Goal: Task Accomplishment & Management: Manage account settings

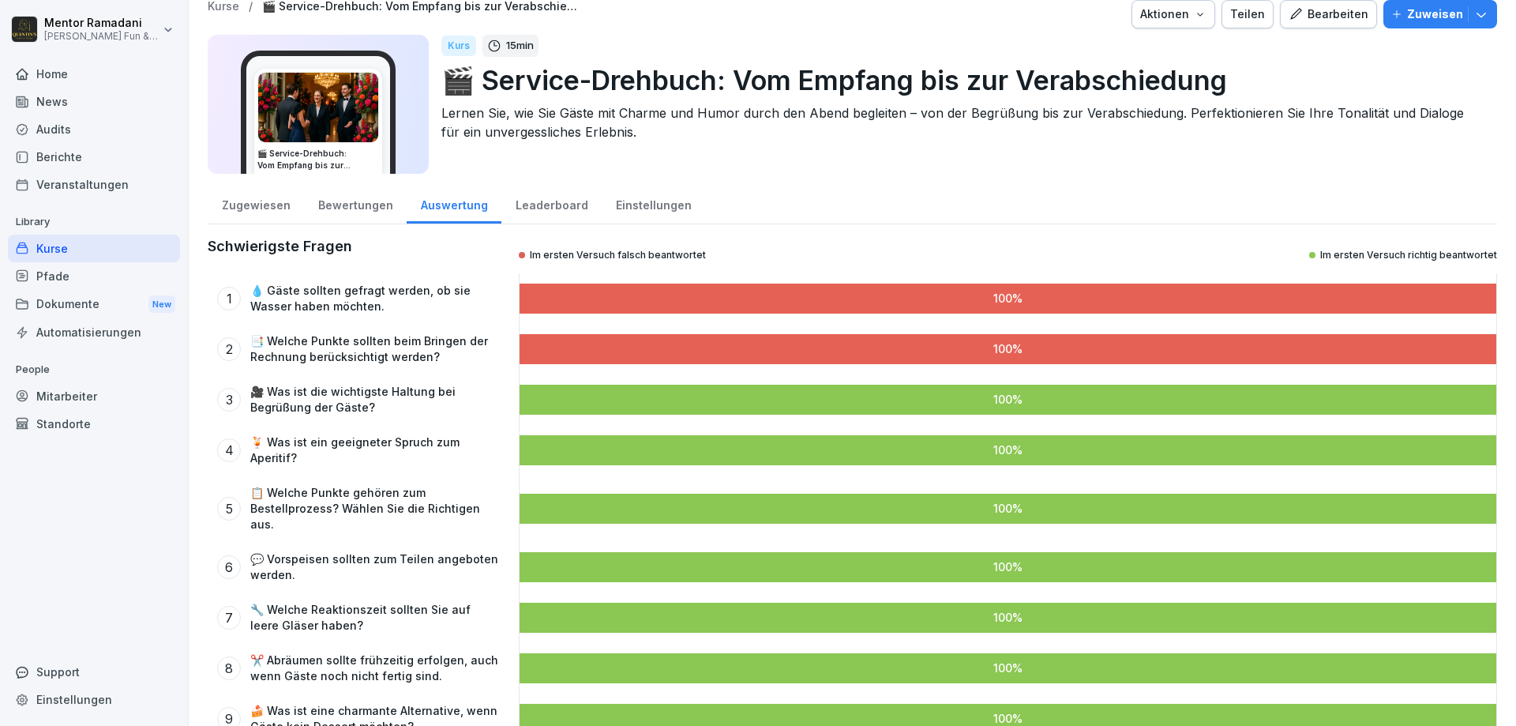
scroll to position [26, 0]
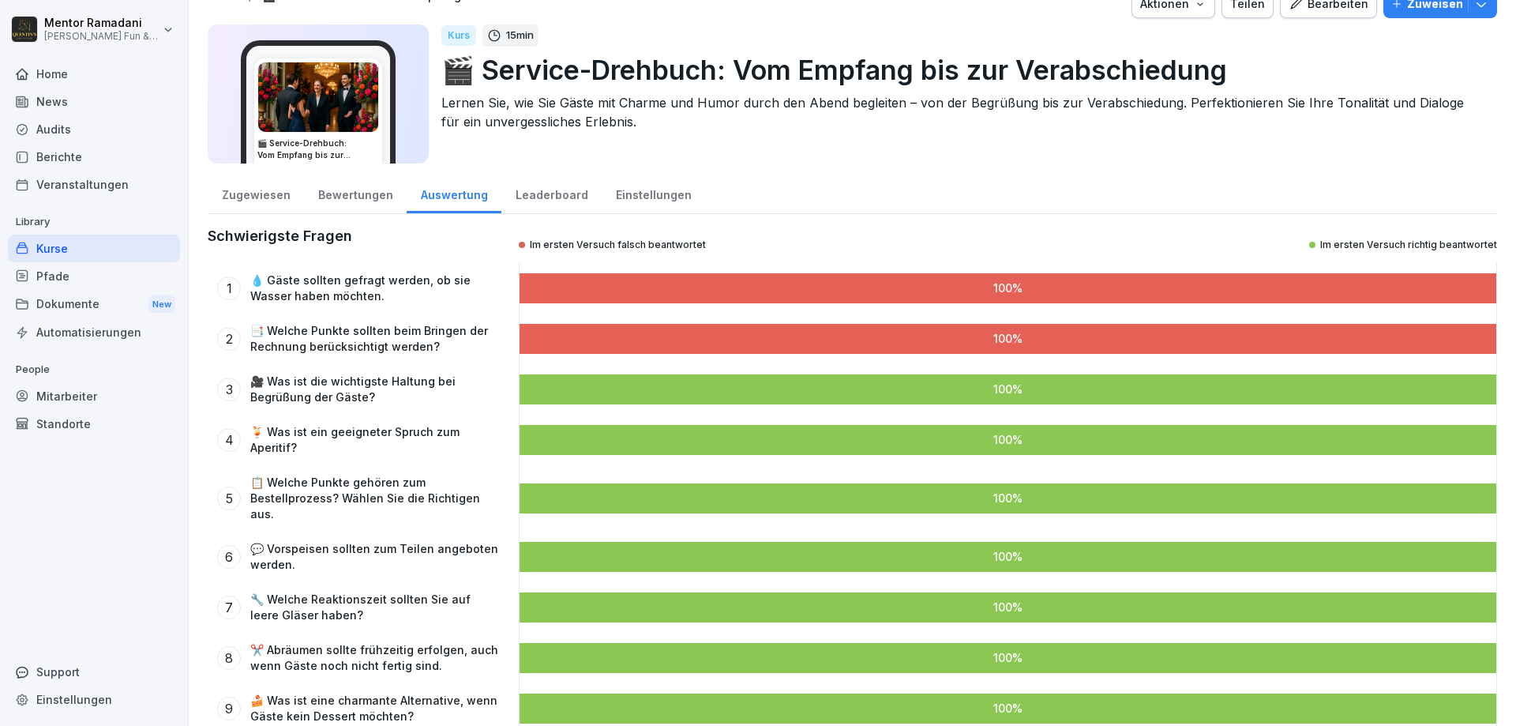
click at [537, 205] on div "Leaderboard" at bounding box center [551, 193] width 100 height 40
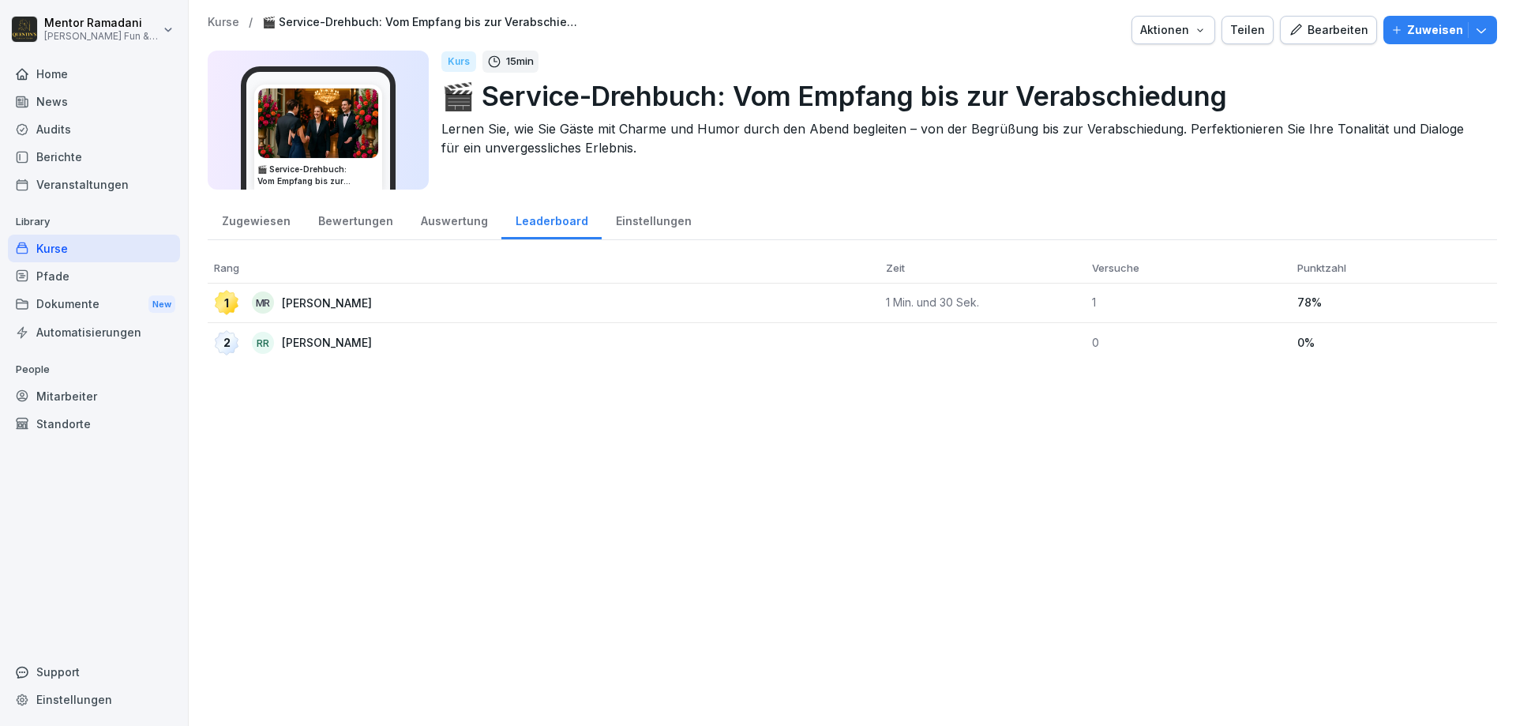
click at [440, 227] on div "Auswertung" at bounding box center [454, 219] width 95 height 40
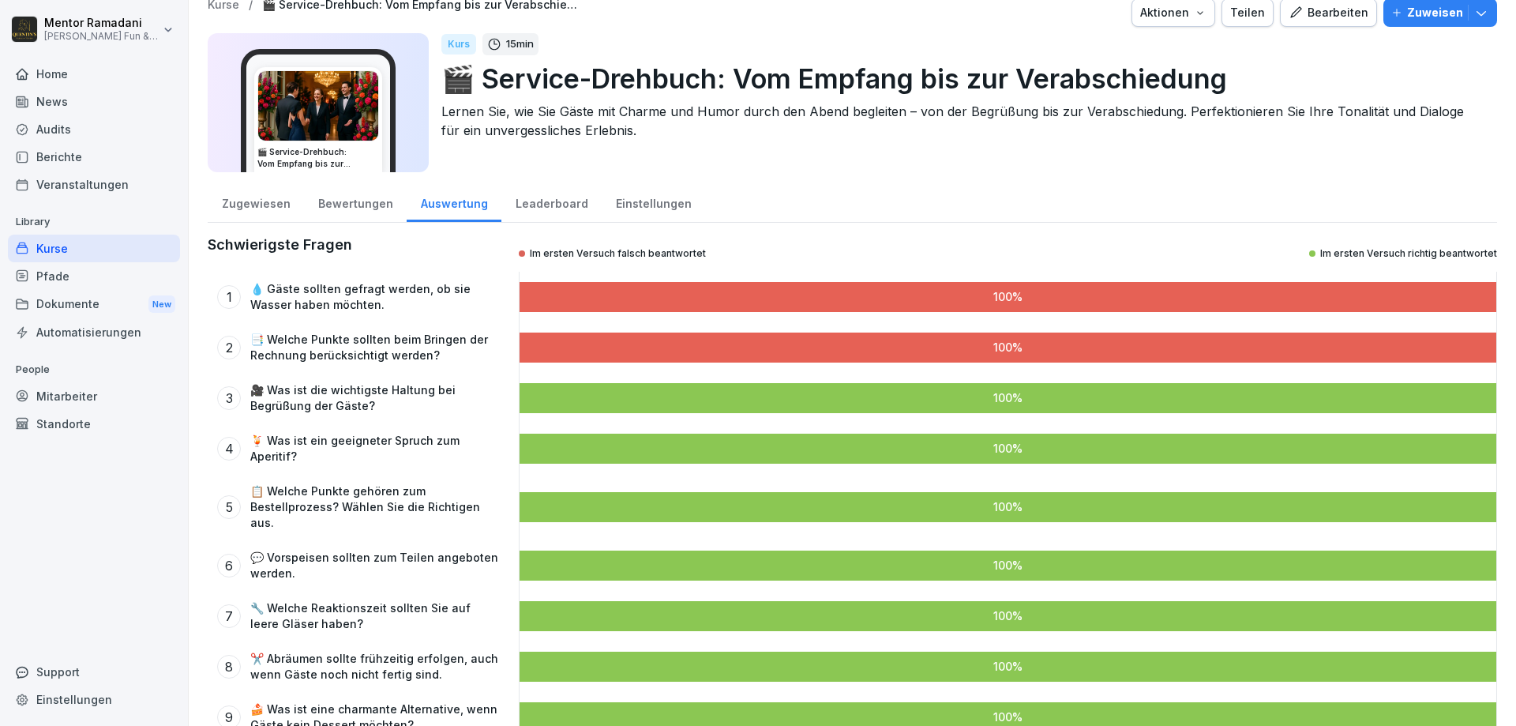
scroll to position [26, 0]
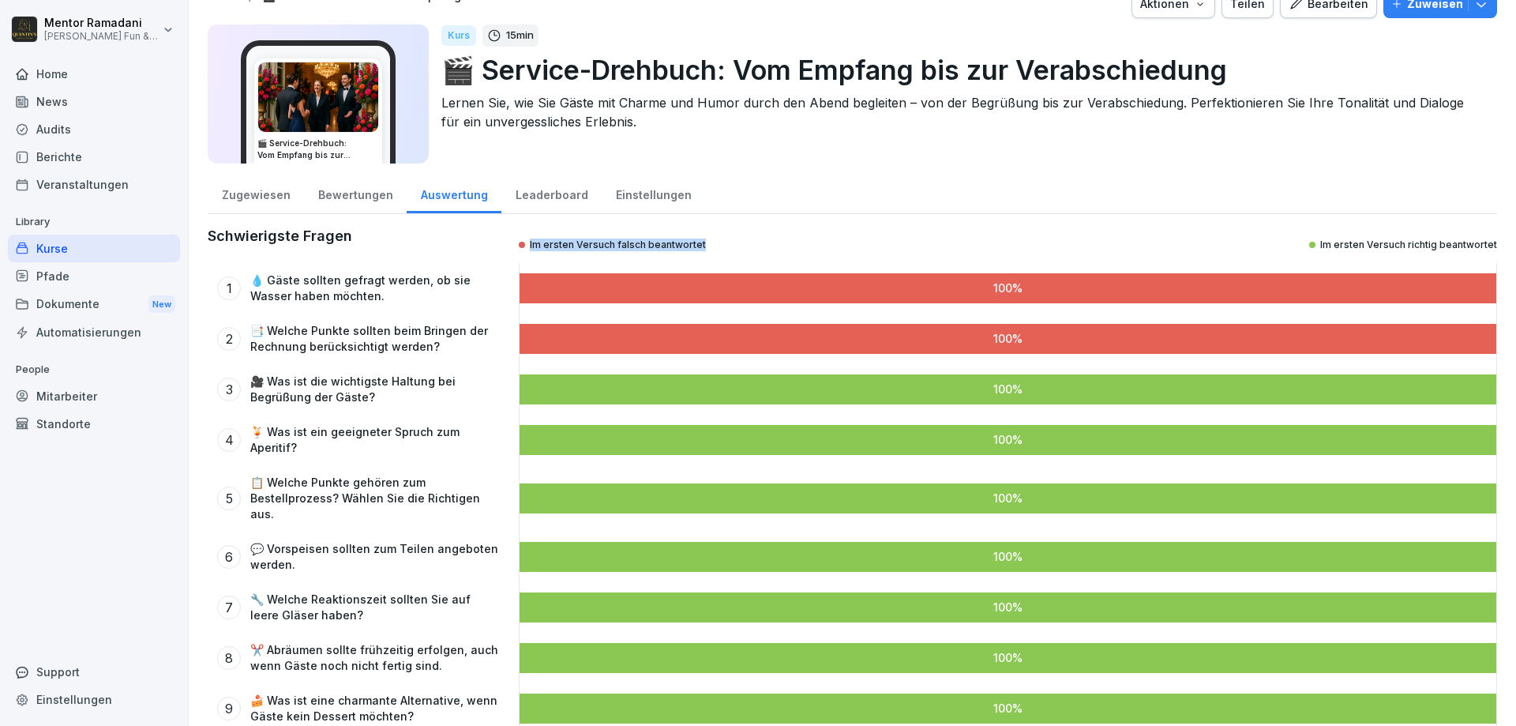
drag, startPoint x: 700, startPoint y: 244, endPoint x: 472, endPoint y: 249, distance: 227.5
click at [472, 249] on div "Schwierigste Fragen Im ersten Versuch falsch beantwortet Im ersten Versuch rich…" at bounding box center [853, 245] width 1290 height 36
click at [531, 242] on p "Im ersten Versuch falsch beantwortet" at bounding box center [618, 244] width 176 height 13
drag, startPoint x: 717, startPoint y: 249, endPoint x: 569, endPoint y: 251, distance: 148.5
click at [569, 251] on div "Im ersten Versuch falsch beantwortet Im ersten Versuch richtig beantwortet" at bounding box center [1008, 245] width 978 height 36
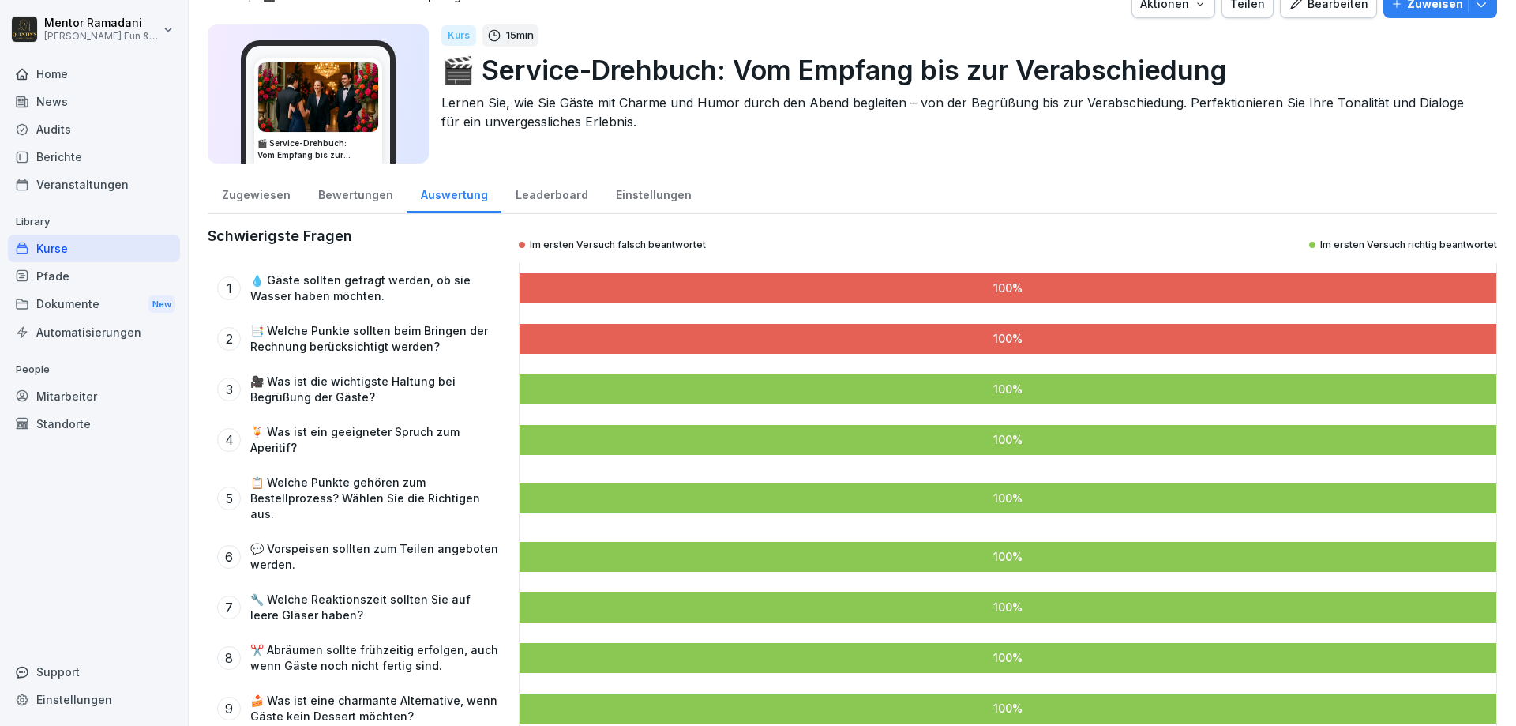
click at [743, 242] on div "Im ersten Versuch falsch beantwortet Im ersten Versuch richtig beantwortet" at bounding box center [1008, 245] width 978 height 36
drag, startPoint x: 798, startPoint y: 242, endPoint x: 537, endPoint y: 257, distance: 261.0
click at [526, 257] on div "Im ersten Versuch falsch beantwortet Im ersten Versuch richtig beantwortet" at bounding box center [1008, 245] width 978 height 36
click at [655, 250] on p "Im ersten Versuch falsch beantwortet" at bounding box center [618, 244] width 176 height 13
drag, startPoint x: 720, startPoint y: 250, endPoint x: 486, endPoint y: 220, distance: 235.6
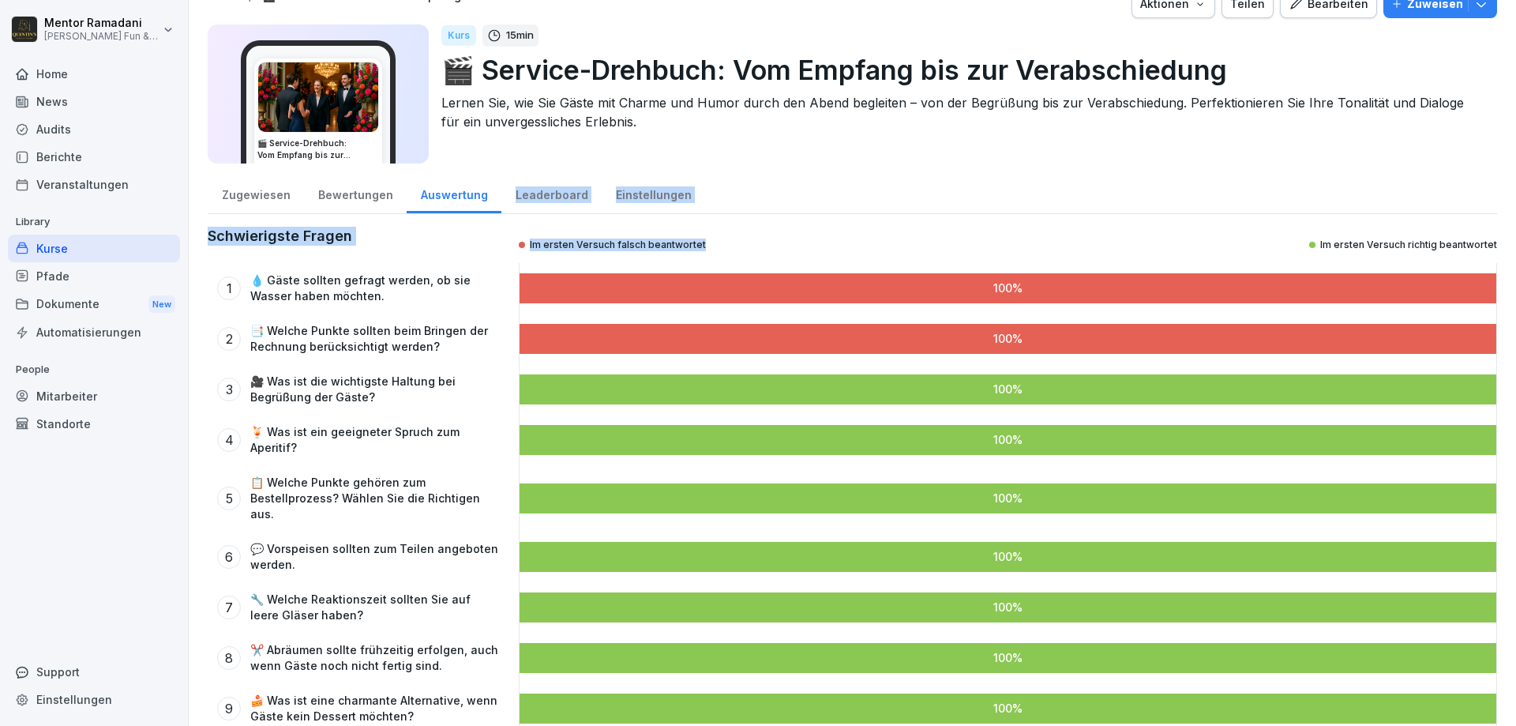
click at [486, 220] on div "Zugewiesen Bewertungen Auswertung Leaderboard Einstellungen Schwierigste Fragen…" at bounding box center [853, 453] width 1290 height 561
click at [749, 242] on div "Im ersten Versuch falsch beantwortet Im ersten Versuch richtig beantwortet" at bounding box center [1008, 245] width 978 height 36
click at [61, 250] on div "Kurse" at bounding box center [94, 249] width 172 height 28
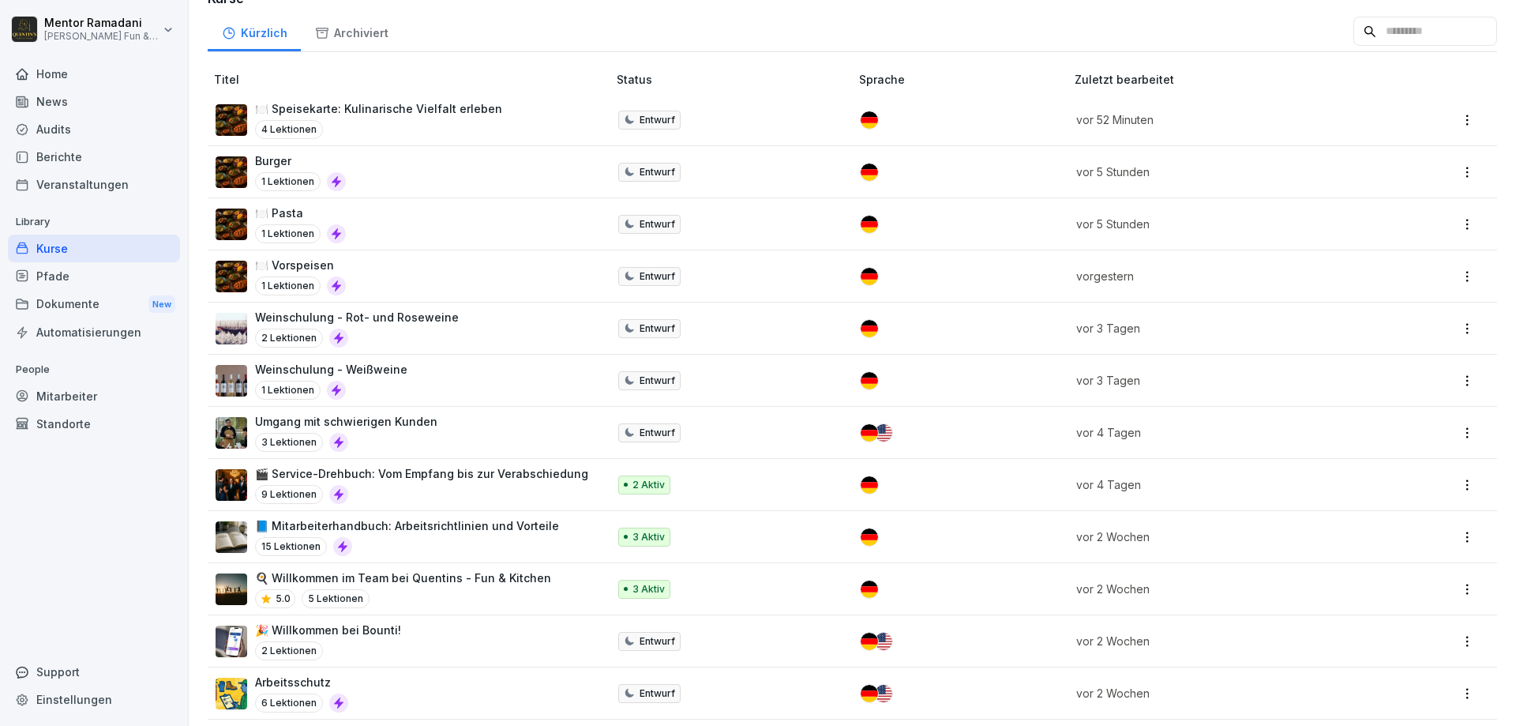
scroll to position [95, 0]
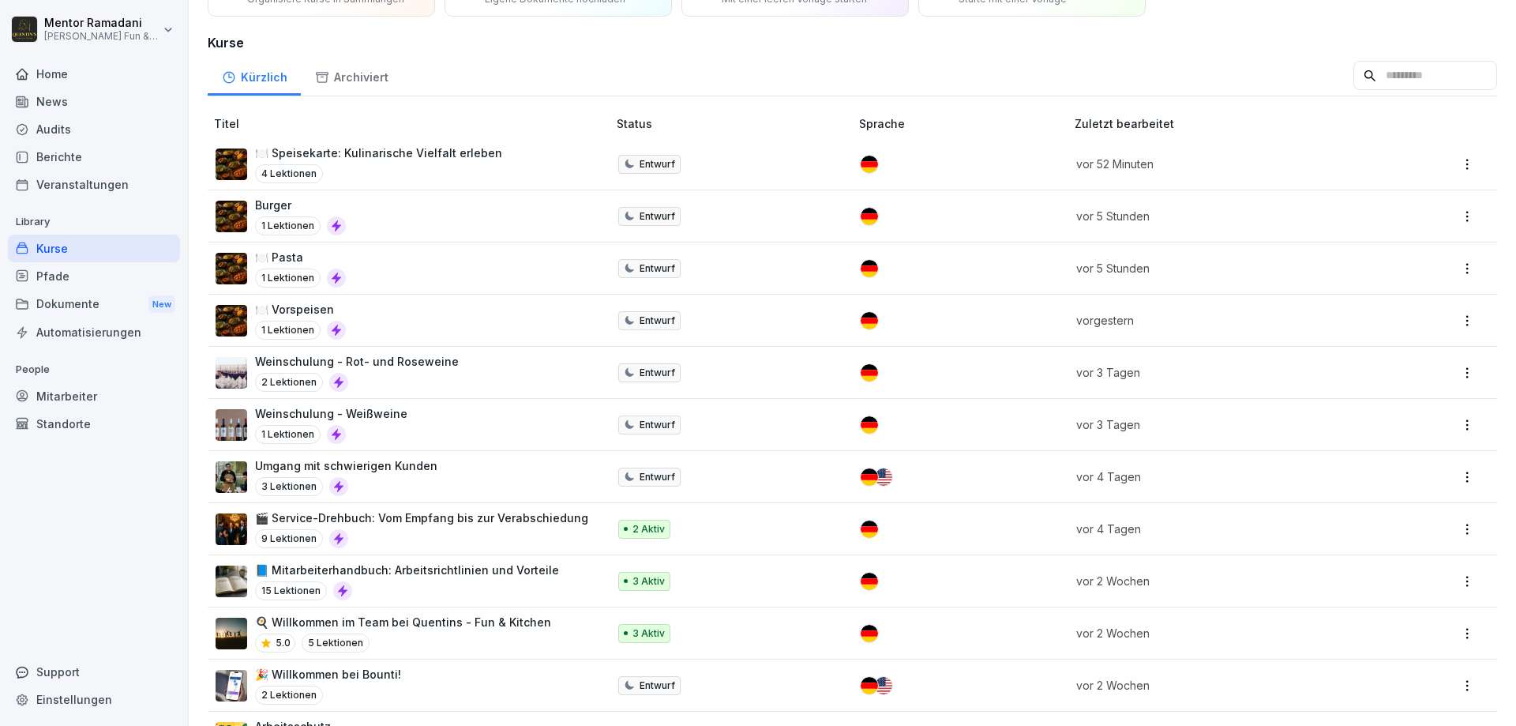
click at [524, 467] on div "Umgang mit schwierigen Kunden 3 Lektionen" at bounding box center [404, 476] width 376 height 39
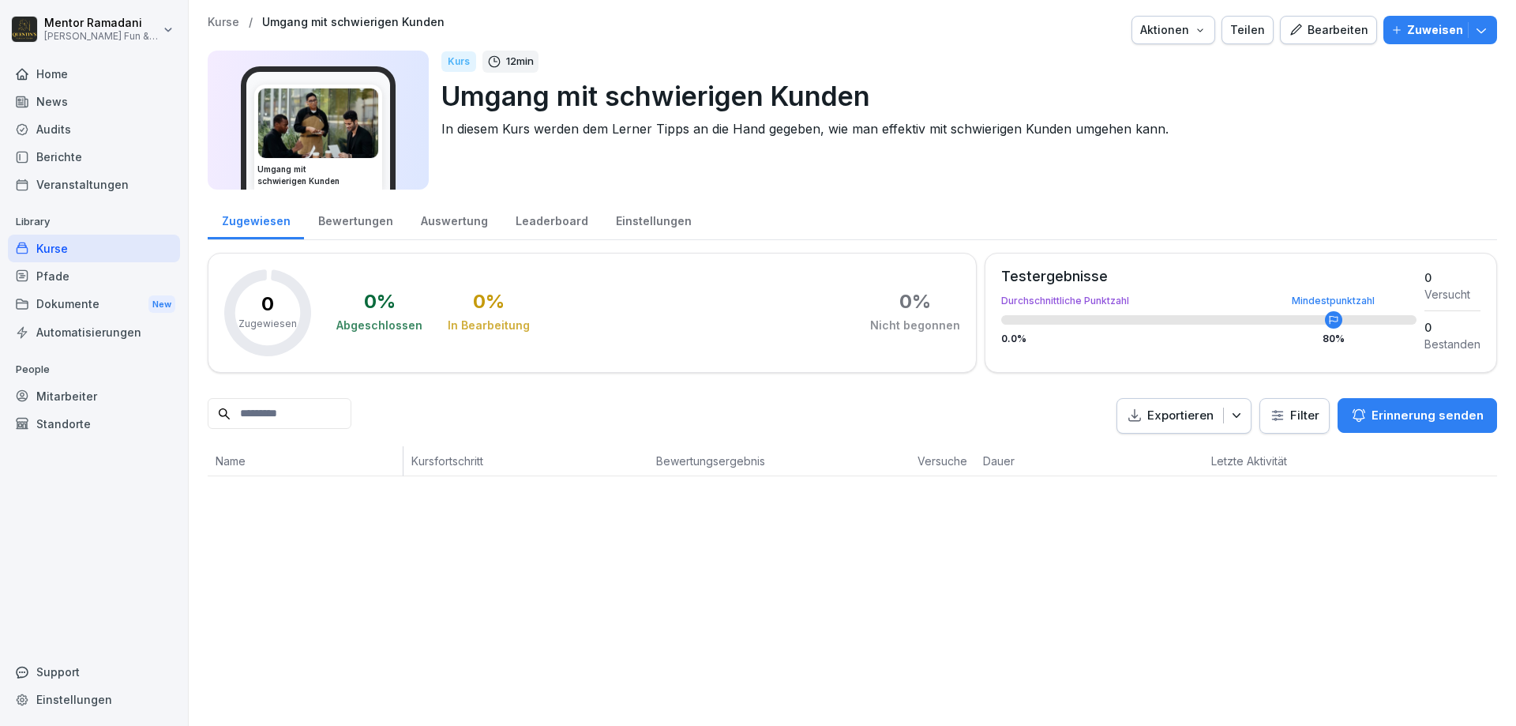
click at [1488, 27] on icon "button" at bounding box center [1482, 30] width 16 height 16
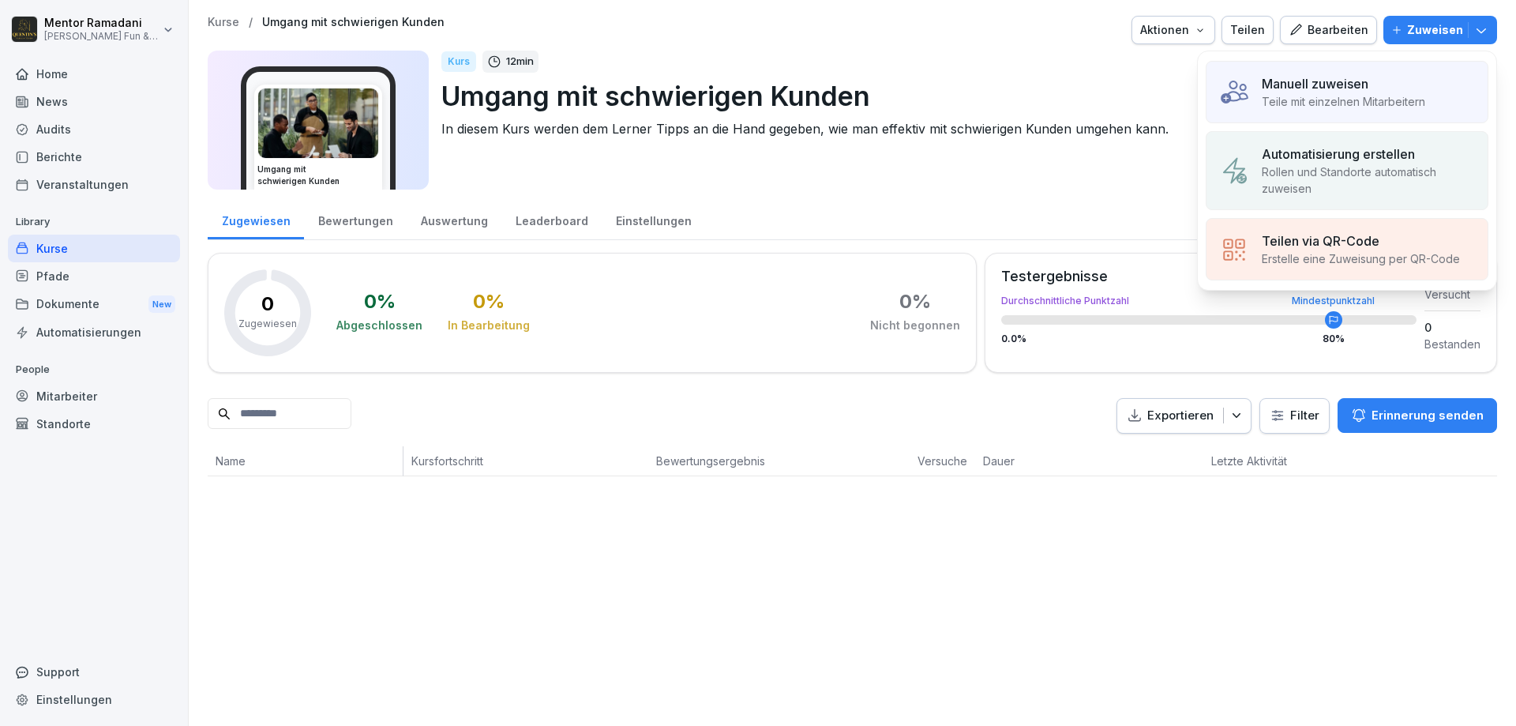
click at [1489, 28] on icon "button" at bounding box center [1482, 30] width 16 height 16
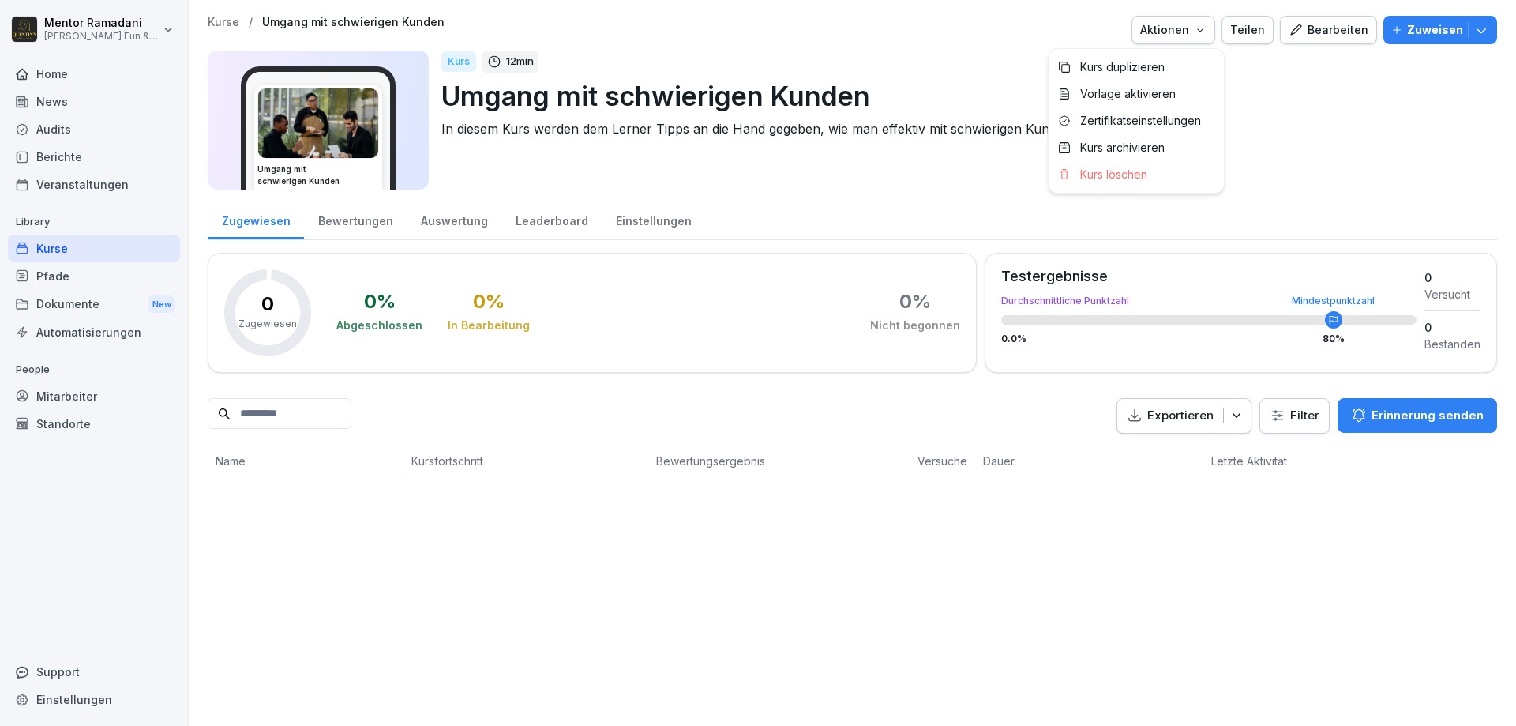
click at [1205, 35] on icon "button" at bounding box center [1200, 30] width 13 height 13
click at [374, 220] on div "Bewertungen" at bounding box center [355, 219] width 103 height 40
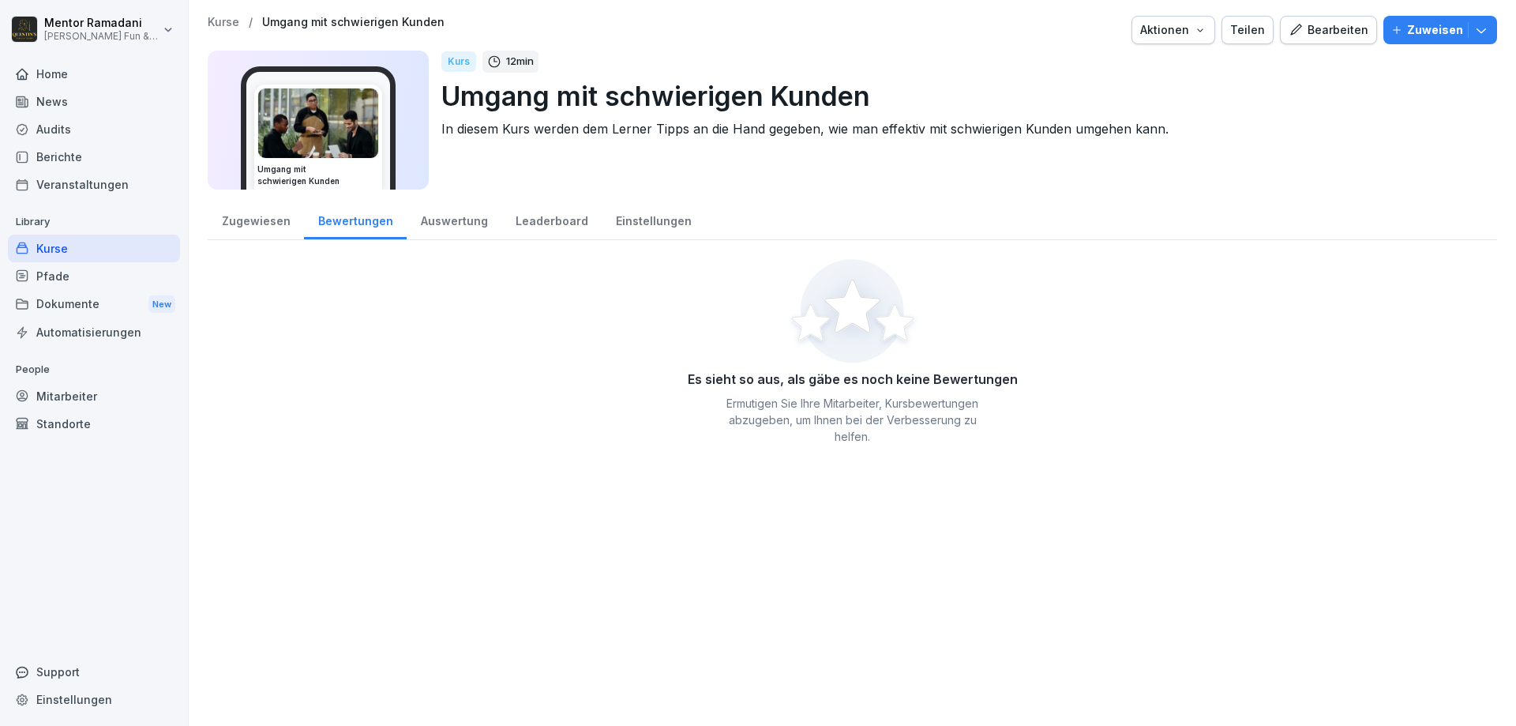
click at [453, 220] on div "Auswertung" at bounding box center [454, 219] width 95 height 40
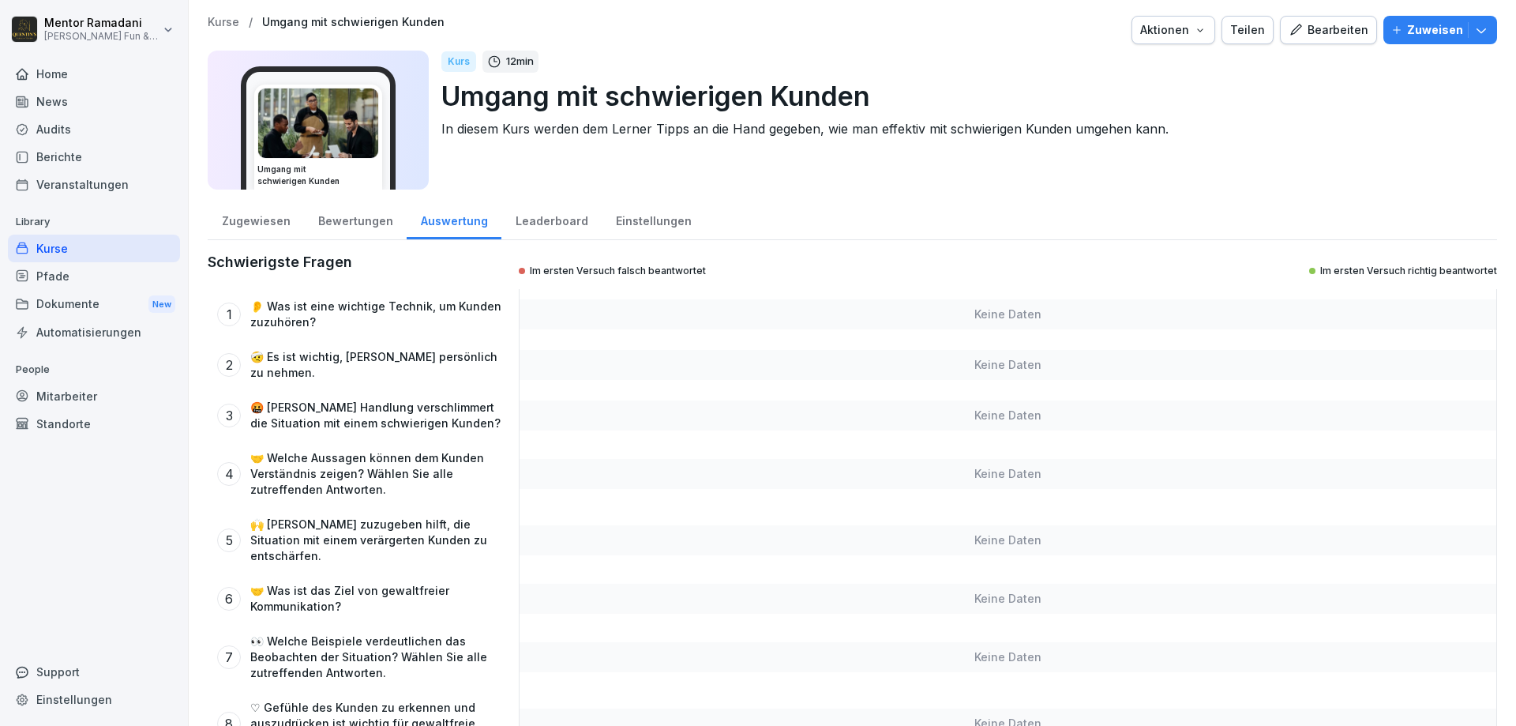
click at [412, 313] on p "👂 Was ist eine wichtige Technik, um Kunden zuzuhören?" at bounding box center [375, 314] width 251 height 32
click at [63, 70] on div "Home" at bounding box center [94, 74] width 172 height 28
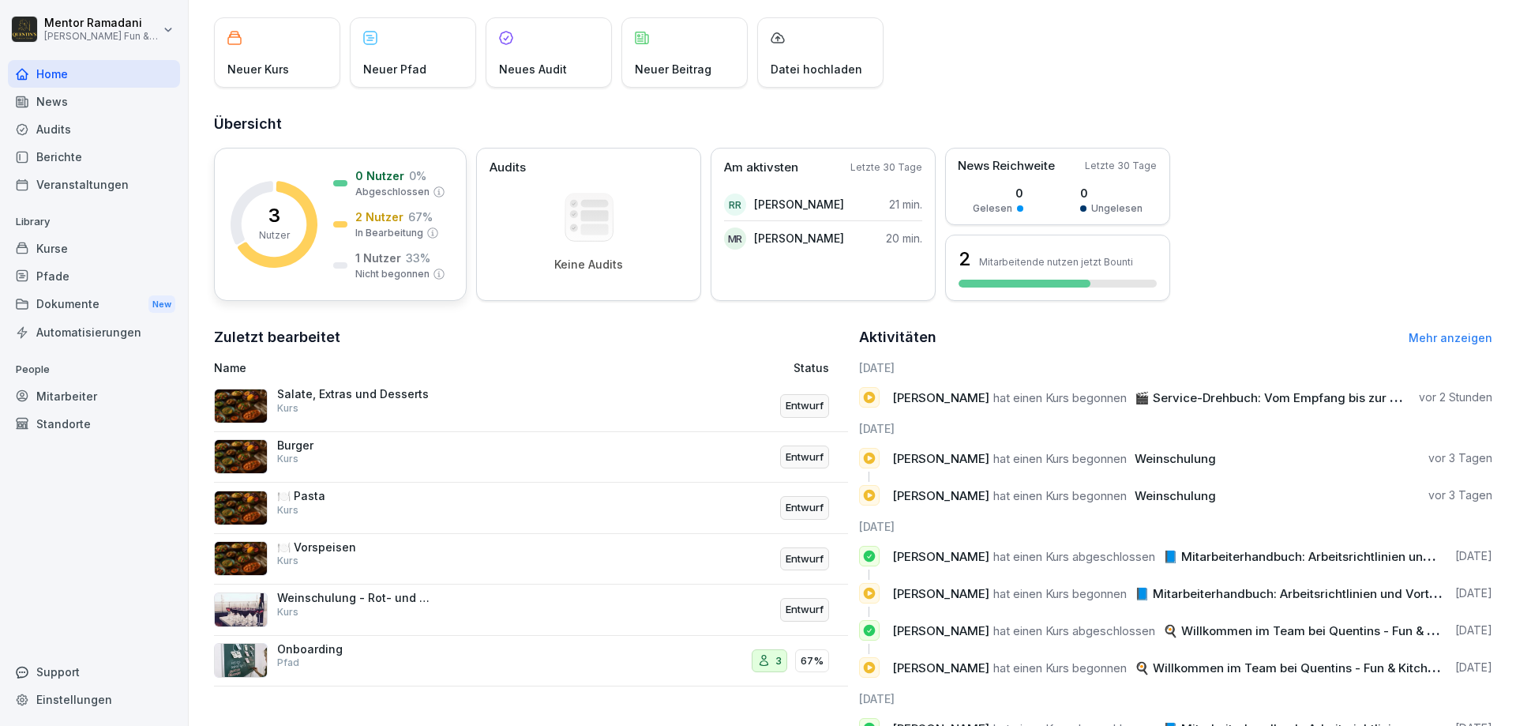
scroll to position [141, 0]
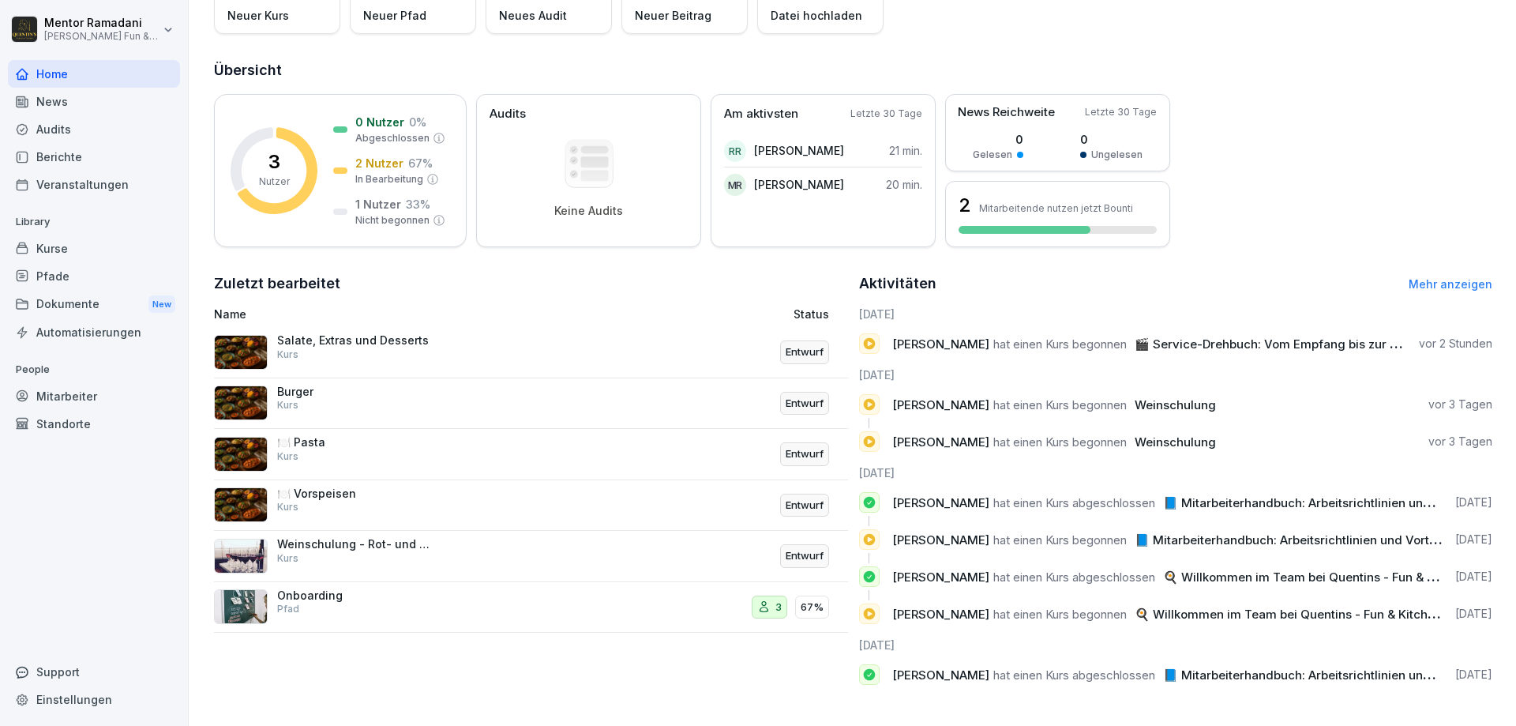
click at [44, 250] on div "Kurse" at bounding box center [94, 249] width 172 height 28
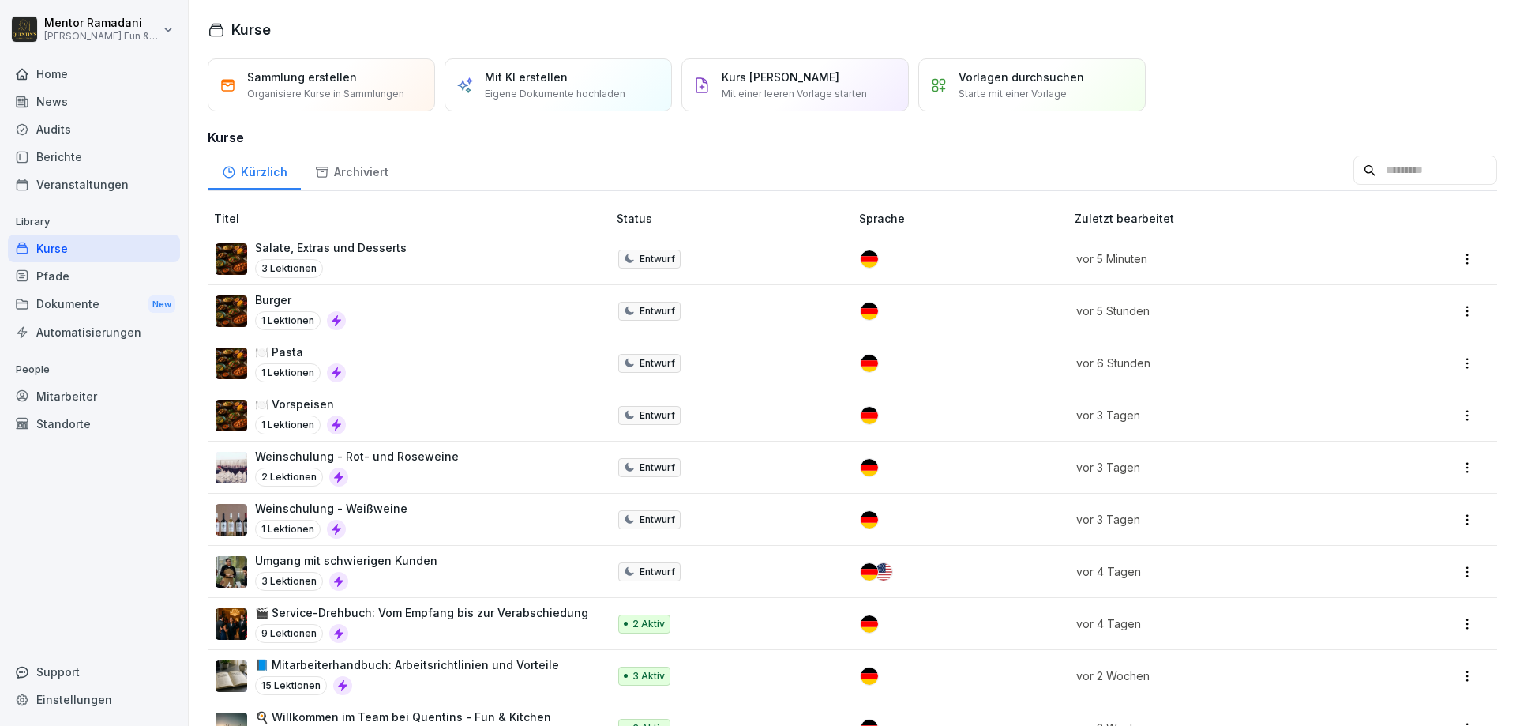
scroll to position [95, 0]
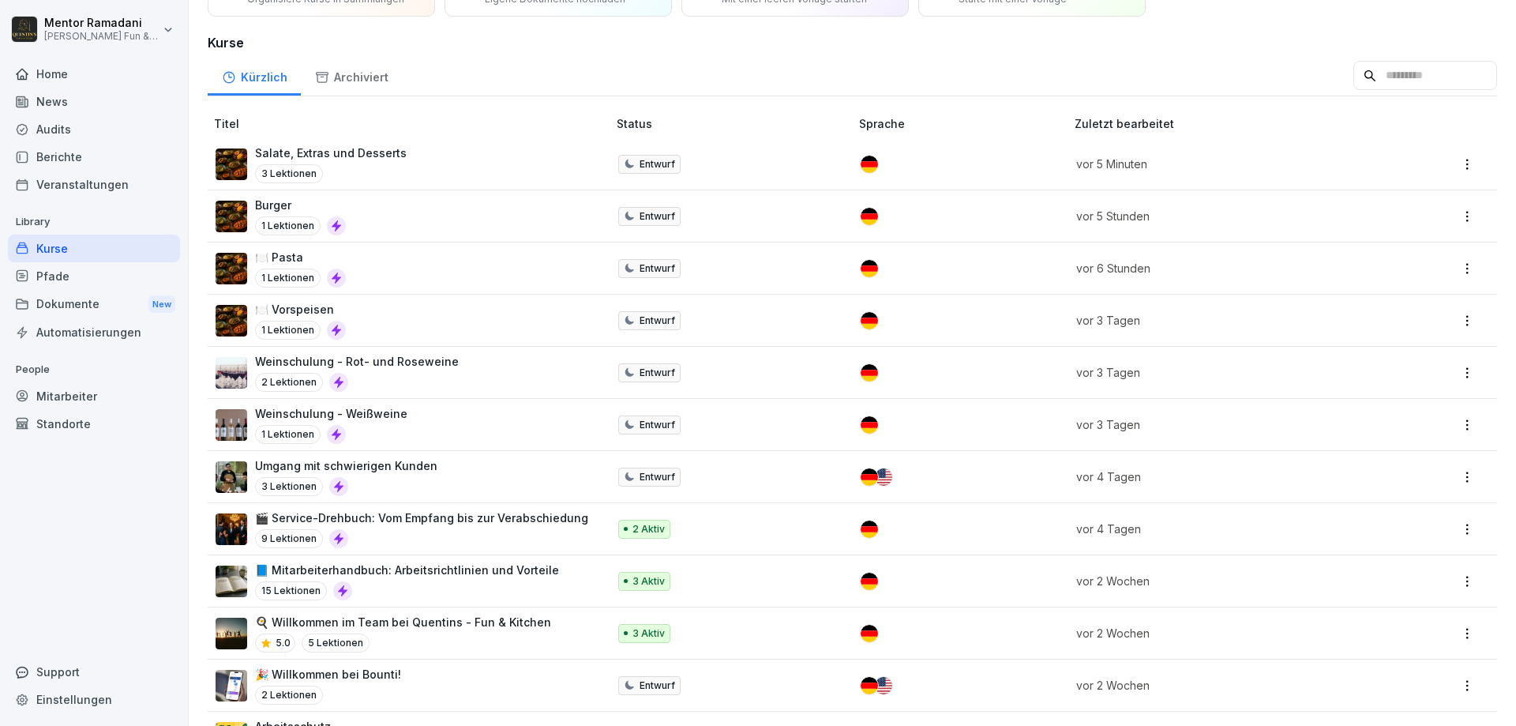
click at [514, 477] on div "Umgang mit schwierigen Kunden 3 Lektionen" at bounding box center [404, 476] width 376 height 39
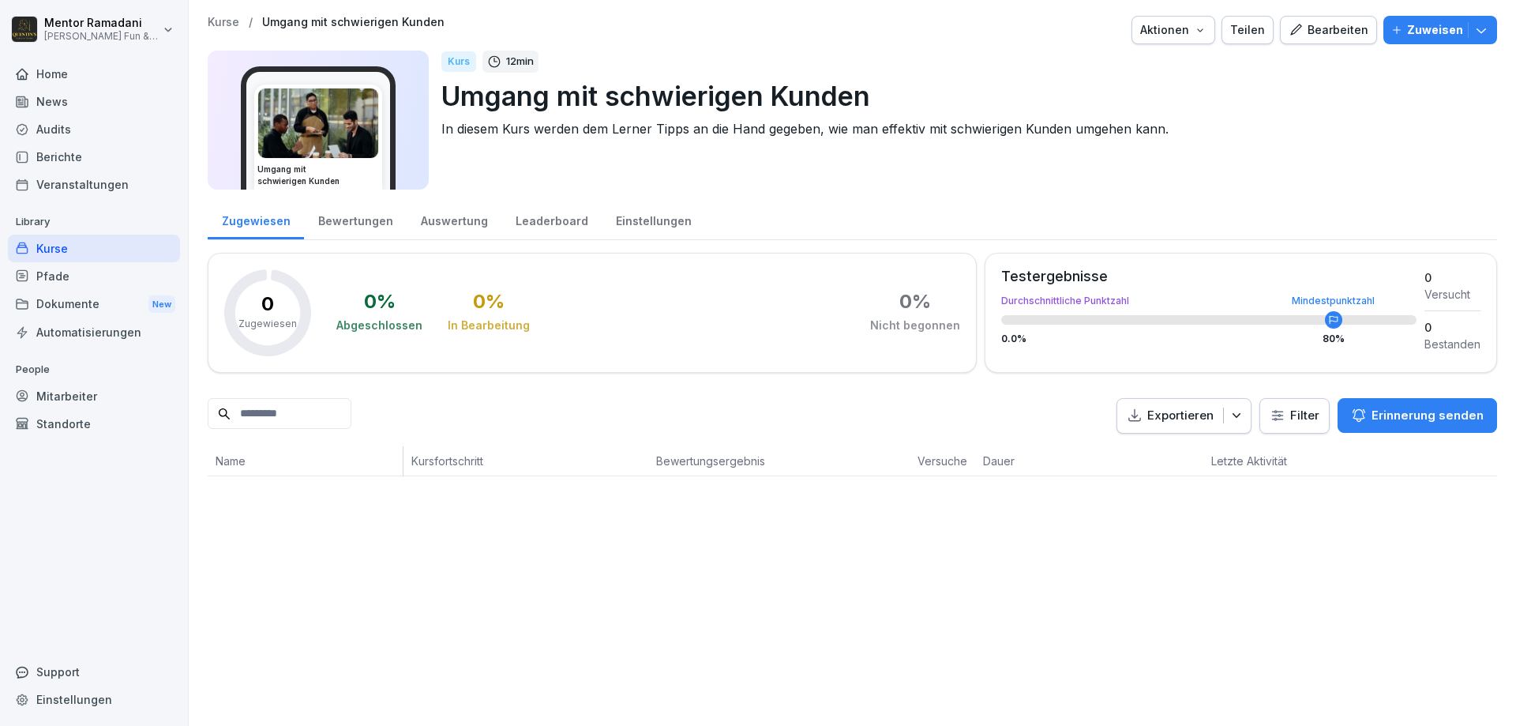
click at [227, 24] on p "Kurse" at bounding box center [224, 22] width 32 height 13
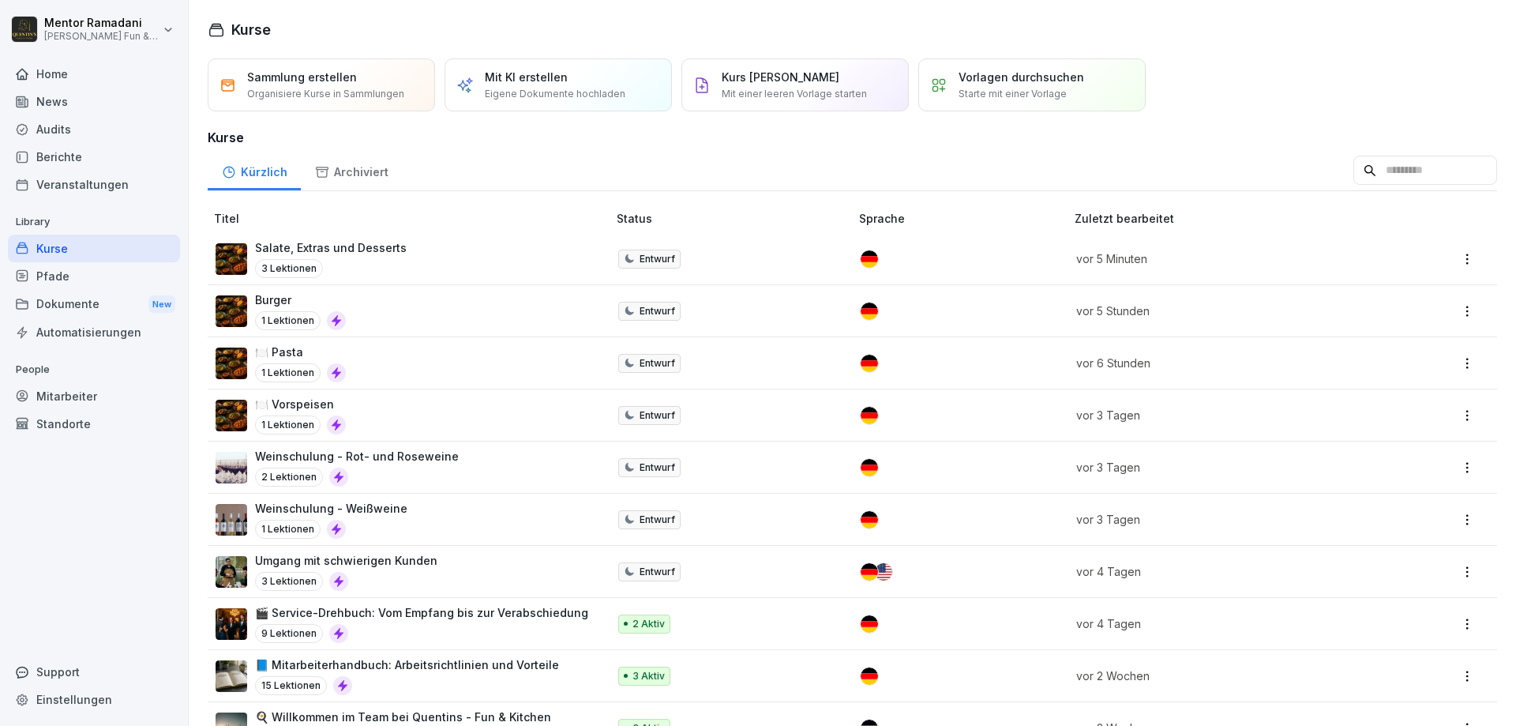
click at [1470, 255] on html "Mentor Ramadani Quentin's Fun & Kitchen Home News Audits Berichte Veranstaltung…" at bounding box center [758, 363] width 1516 height 726
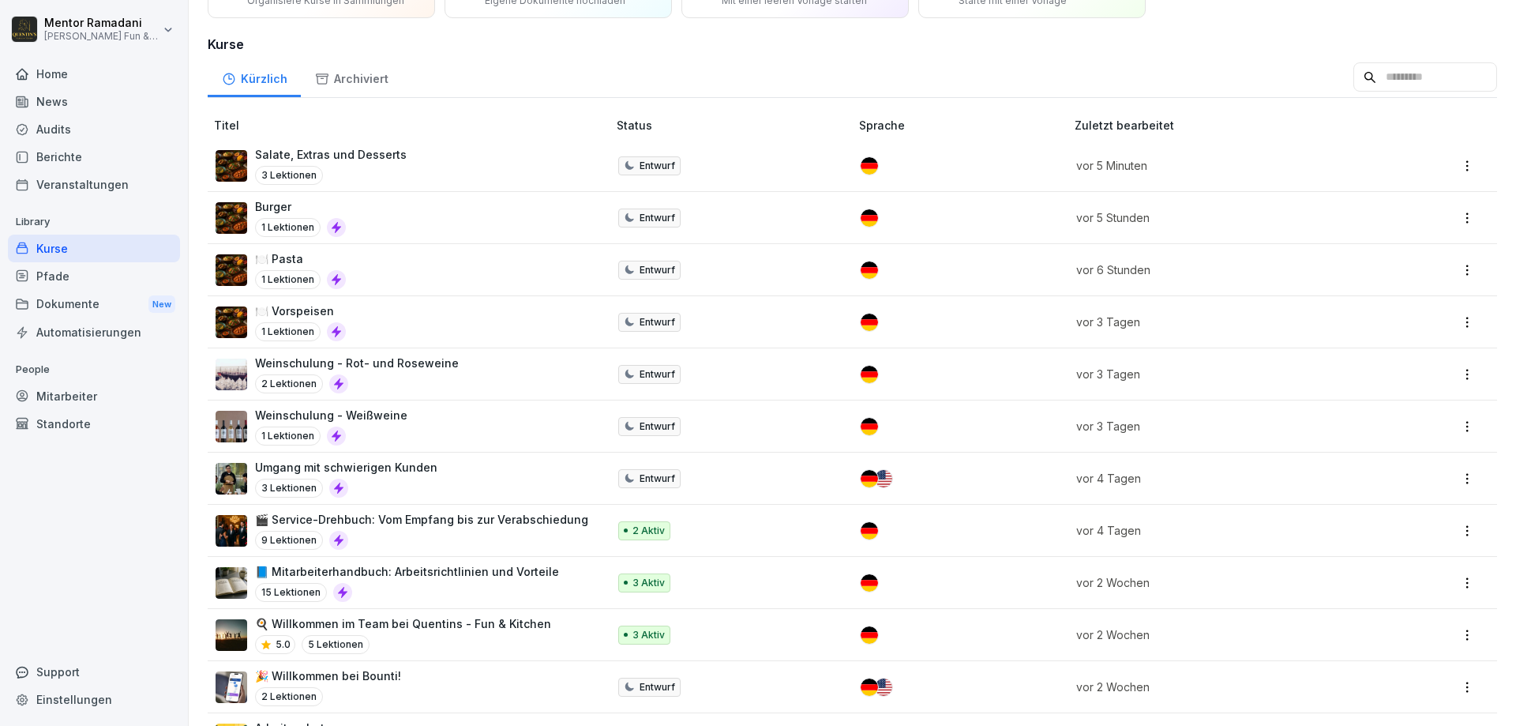
scroll to position [59, 0]
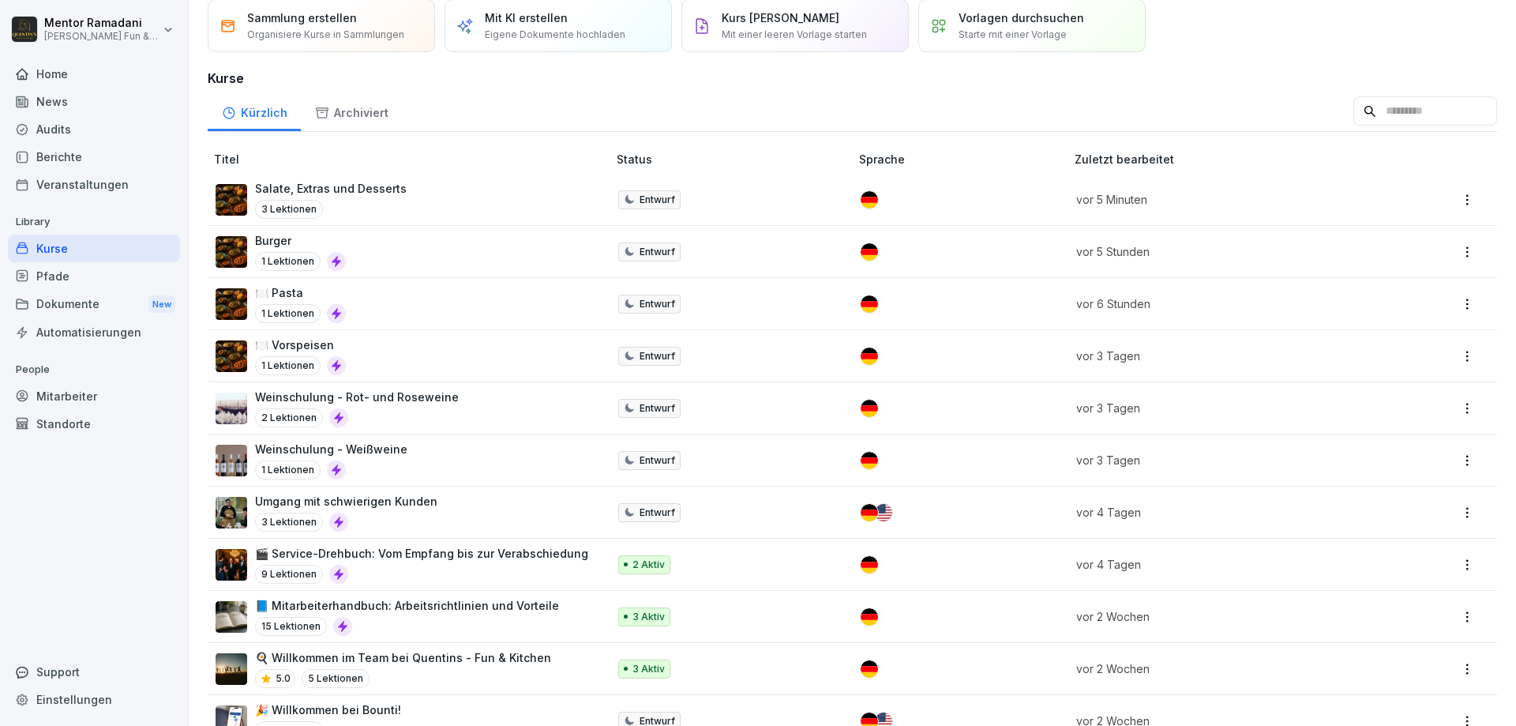
click at [532, 502] on div "Umgang mit schwierigen Kunden 3 Lektionen" at bounding box center [404, 512] width 376 height 39
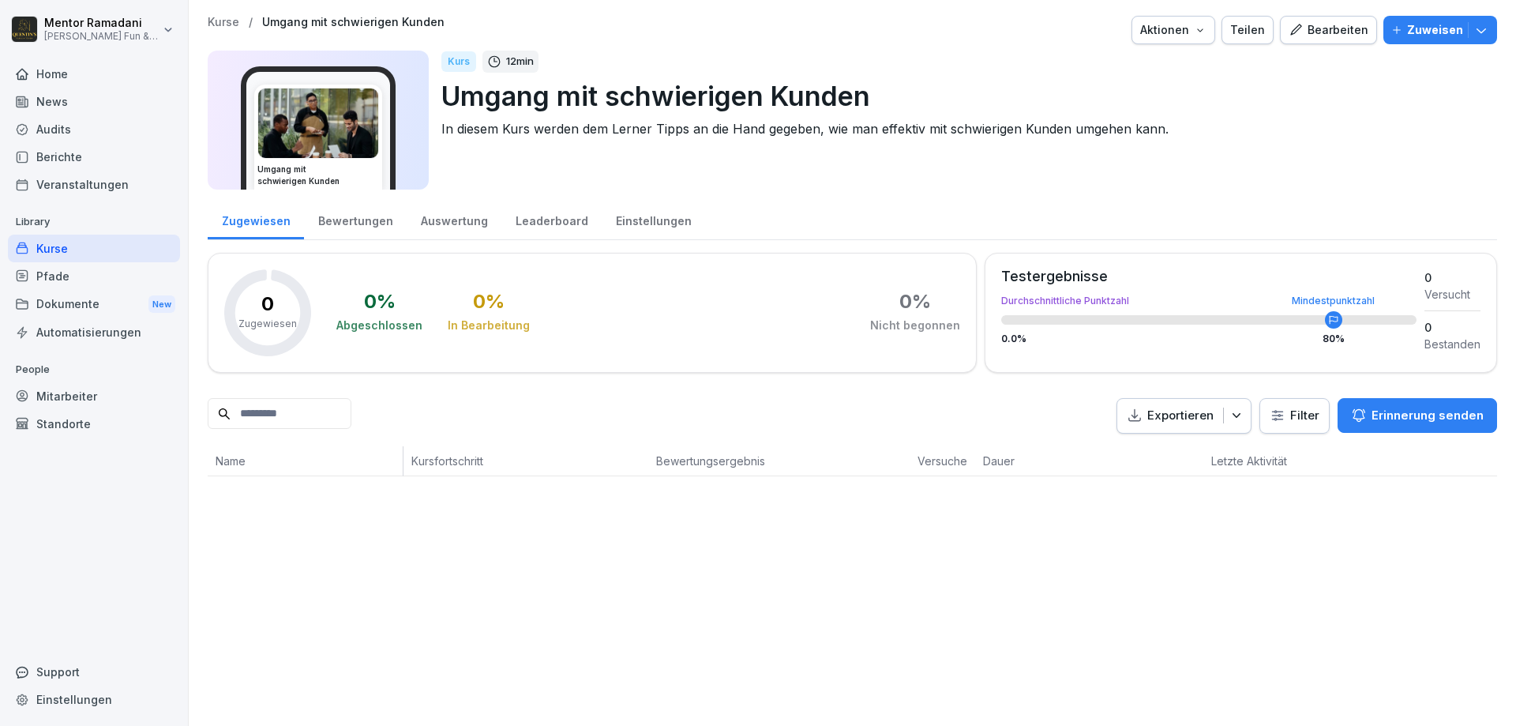
click at [1434, 27] on p "Zuweisen" at bounding box center [1435, 29] width 56 height 17
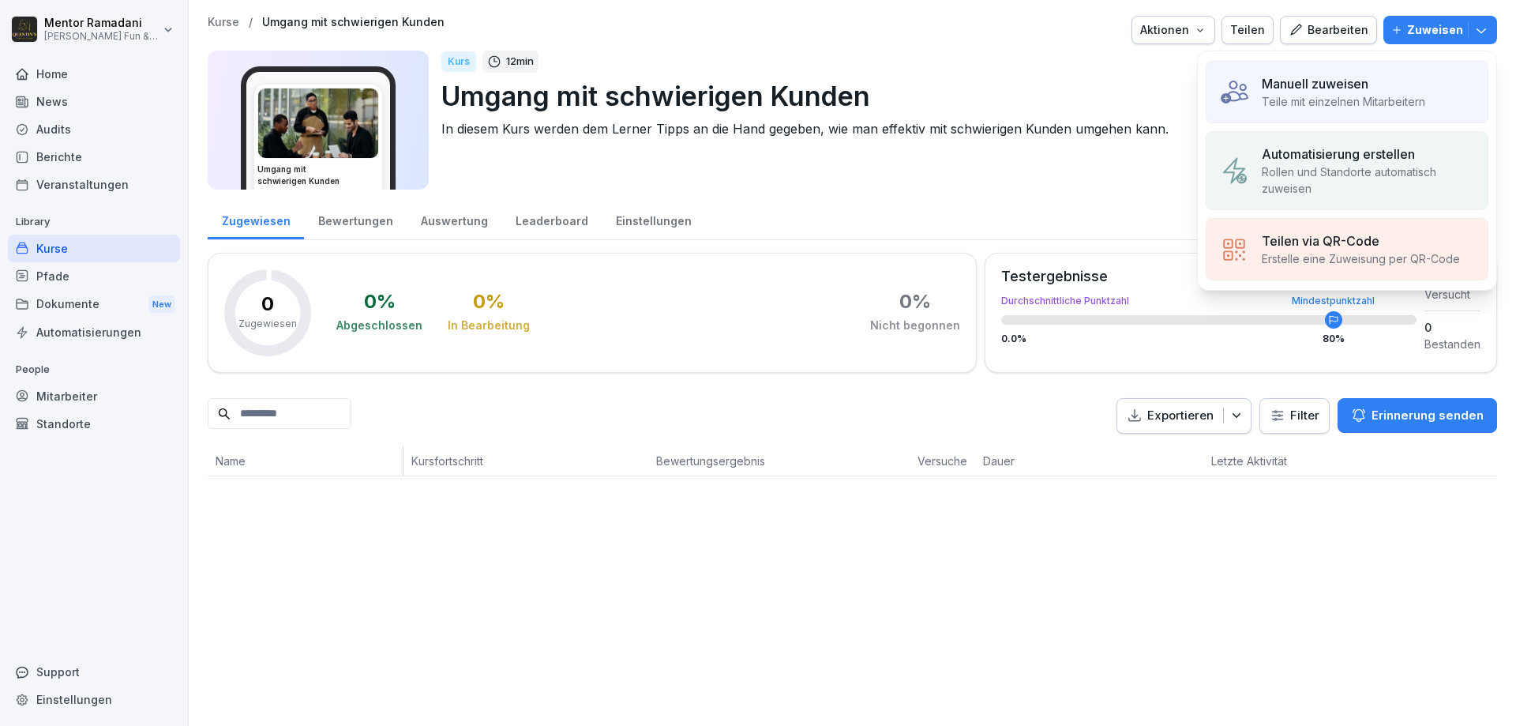
click at [1336, 81] on p "Manuell zuweisen" at bounding box center [1315, 83] width 107 height 19
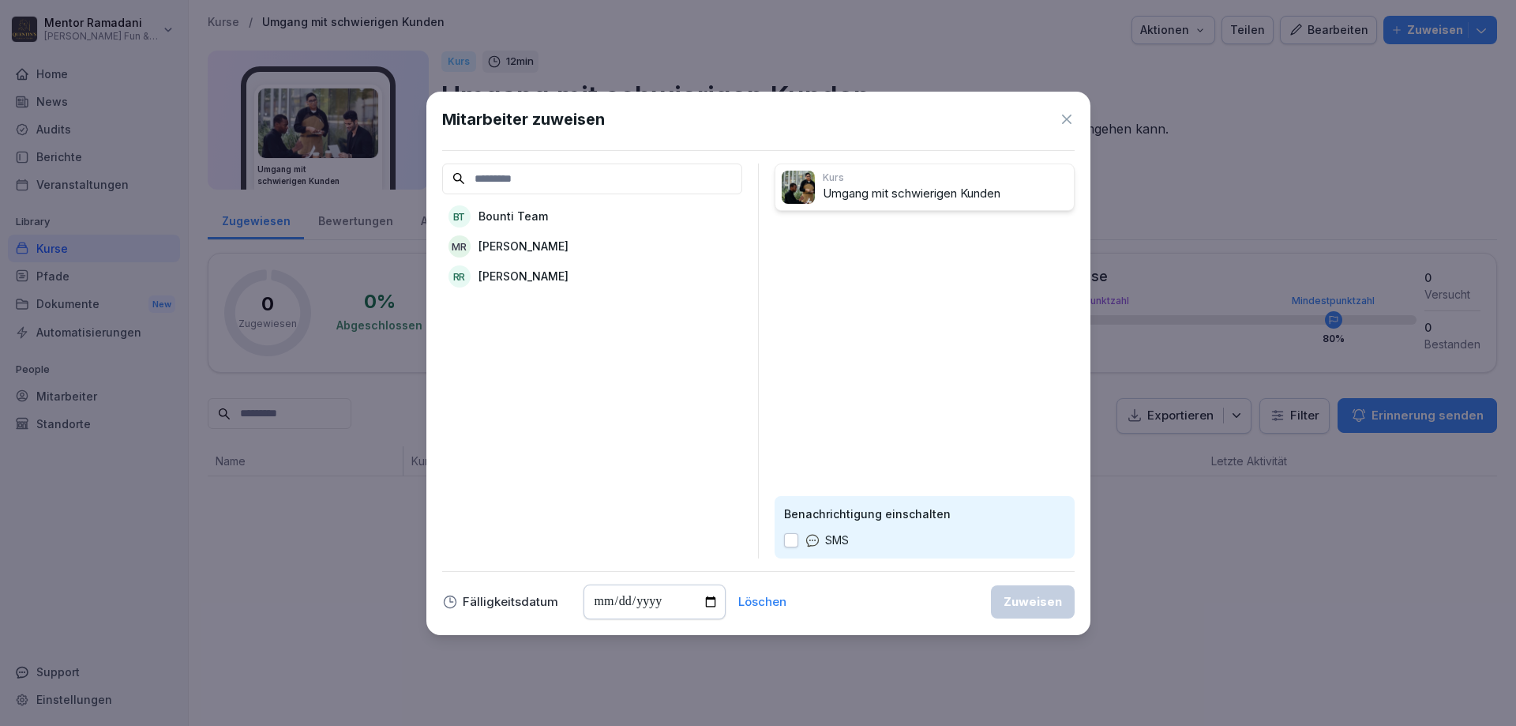
click at [524, 252] on p "[PERSON_NAME]" at bounding box center [524, 246] width 90 height 17
click at [1032, 600] on div "Zuweisen" at bounding box center [1033, 601] width 58 height 17
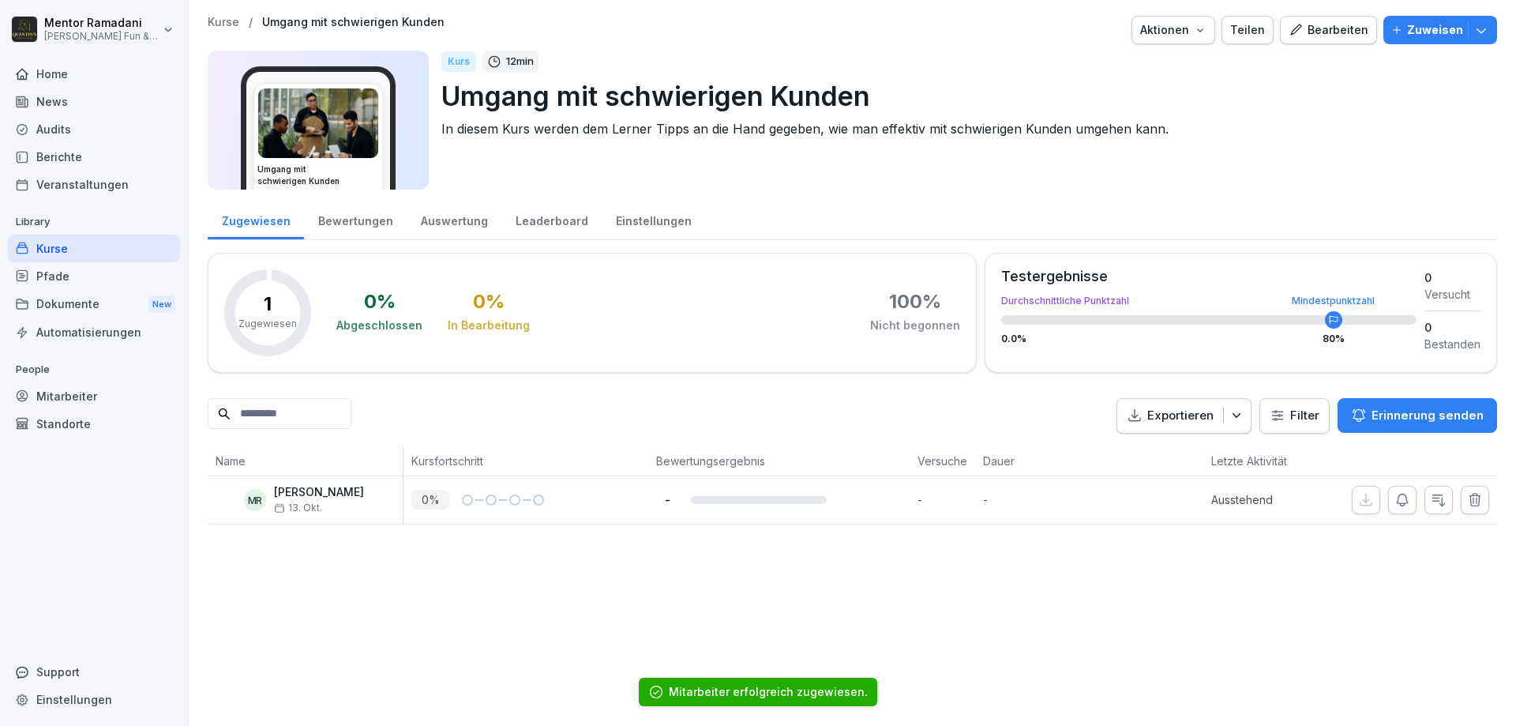
click at [228, 21] on p "Kurse" at bounding box center [224, 22] width 32 height 13
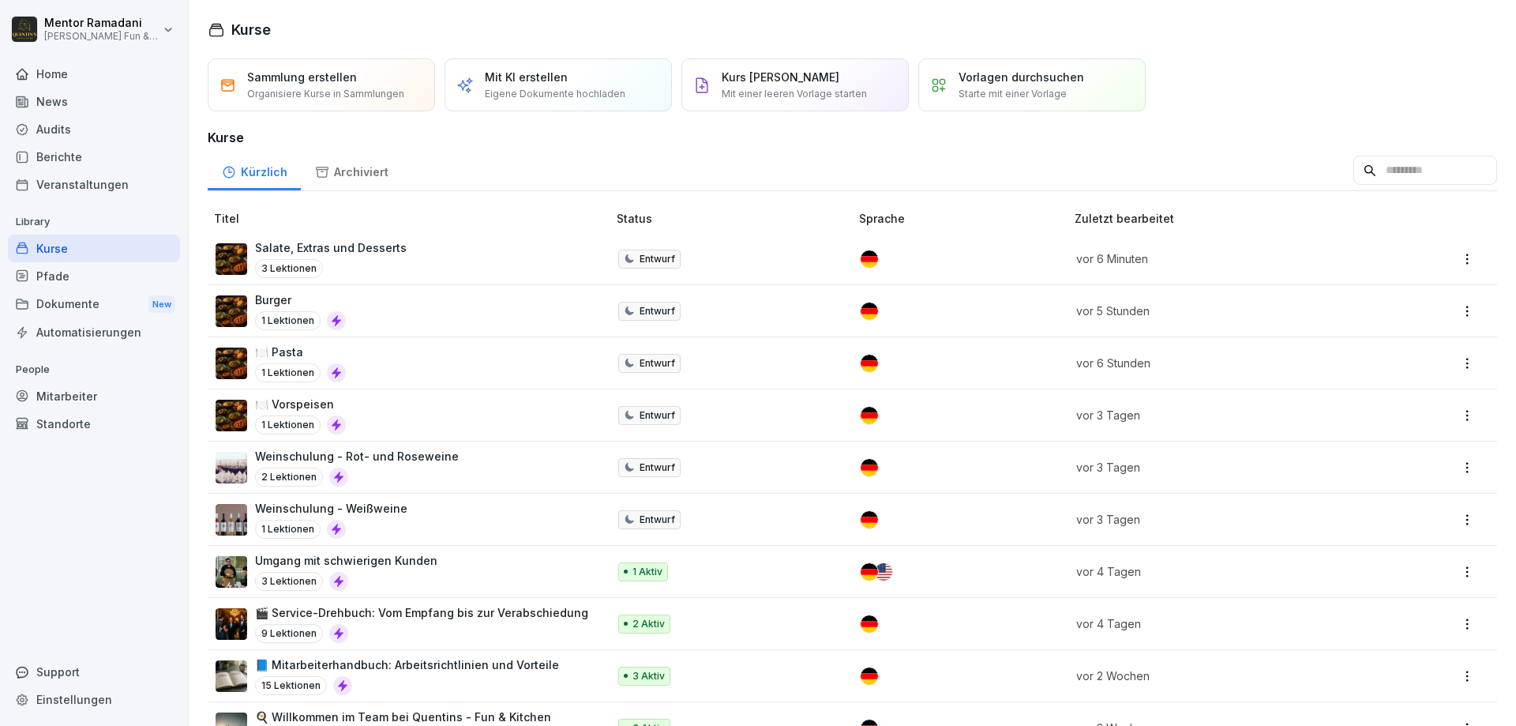
scroll to position [95, 0]
